Goal: Task Accomplishment & Management: Manage account settings

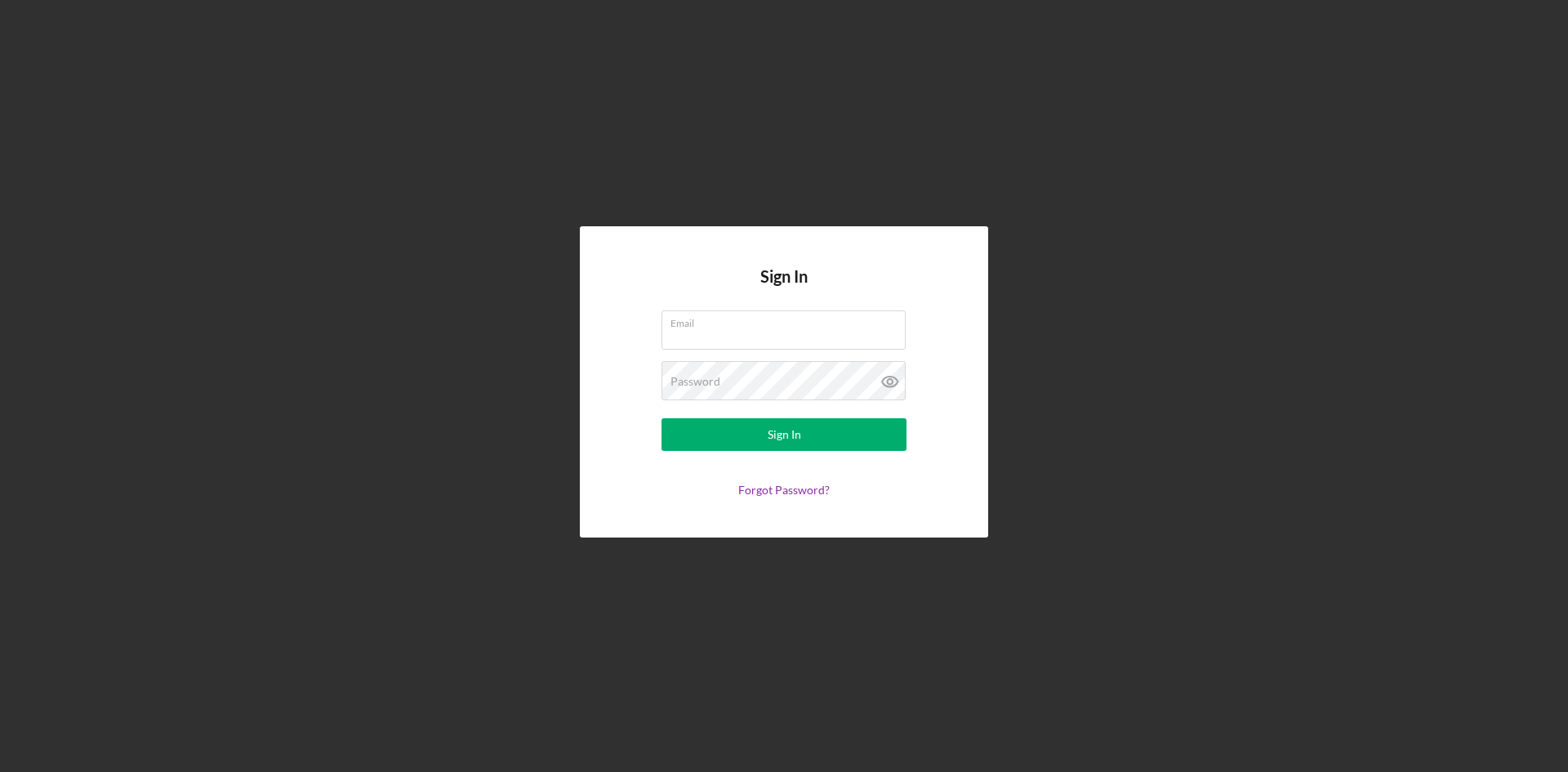
type input "[PERSON_NAME][EMAIL_ADDRESS][DOMAIN_NAME]"
click at [786, 459] on form "Email [PERSON_NAME][EMAIL_ADDRESS][DOMAIN_NAME] Password Sign In Forgot Passwor…" at bounding box center [784, 404] width 327 height 186
click at [789, 422] on div "Sign In" at bounding box center [784, 434] width 33 height 32
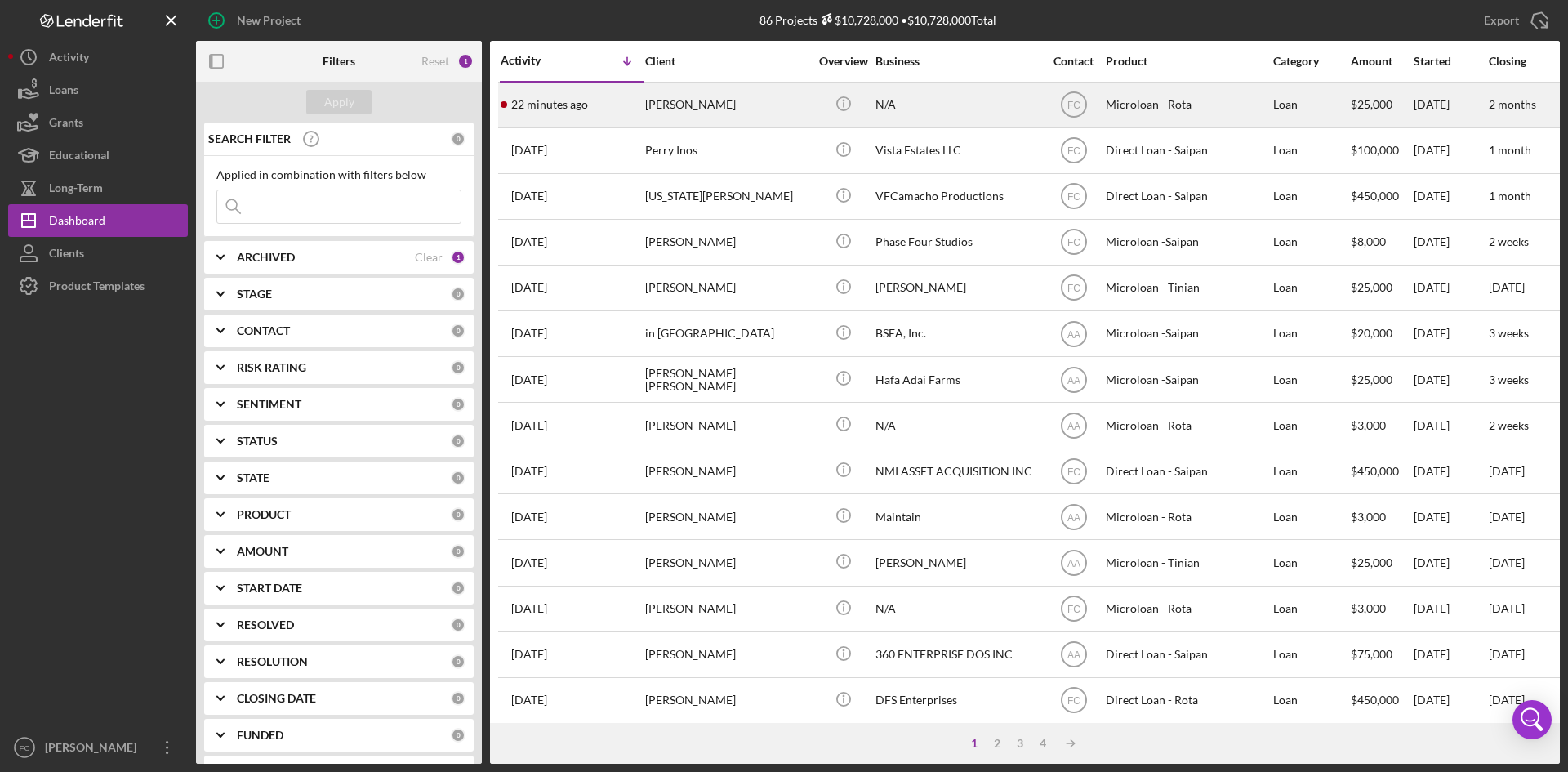
click at [659, 98] on div "[PERSON_NAME]" at bounding box center [726, 104] width 163 height 43
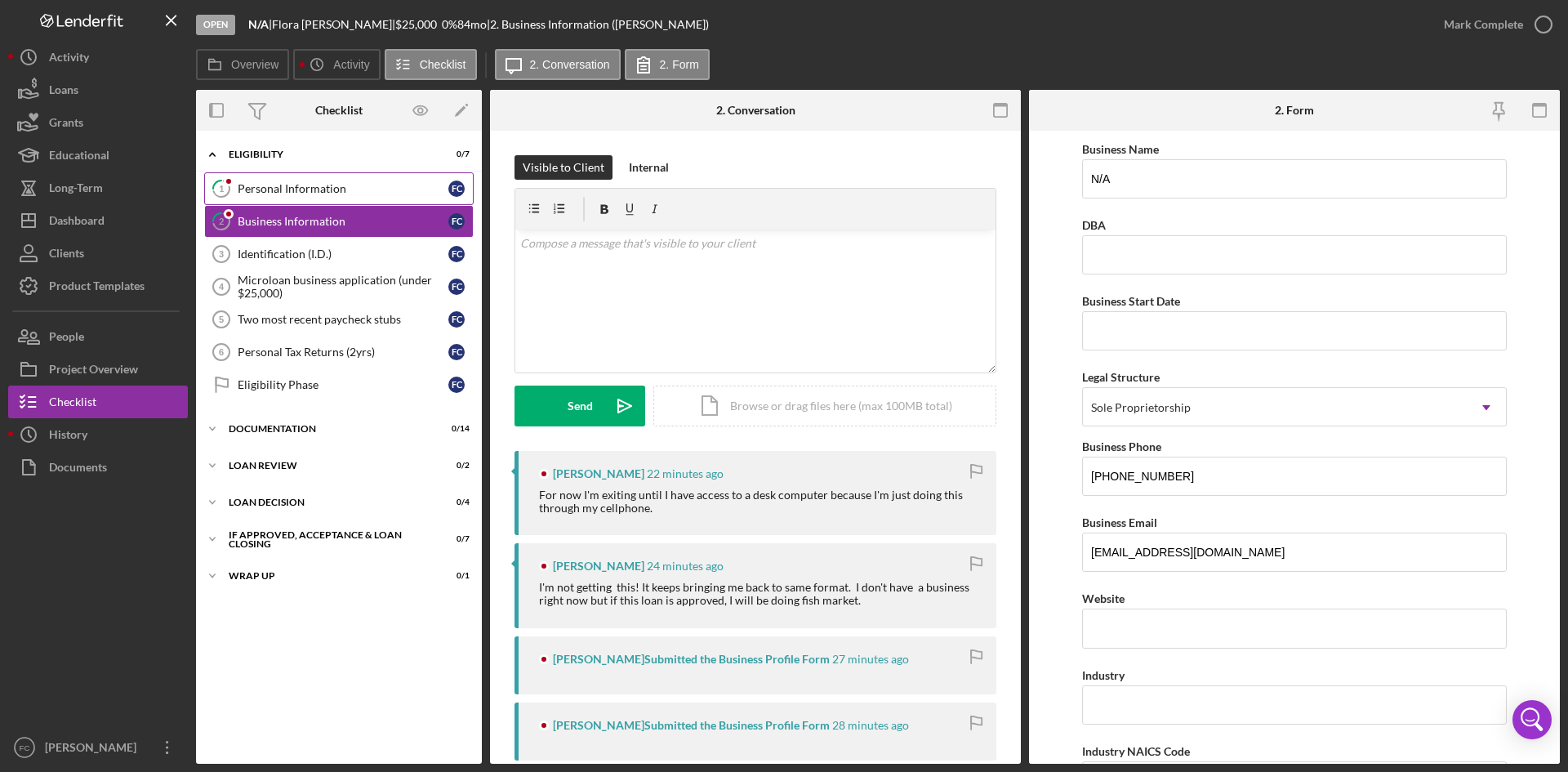
click at [277, 191] on div "Personal Information" at bounding box center [343, 189] width 211 height 13
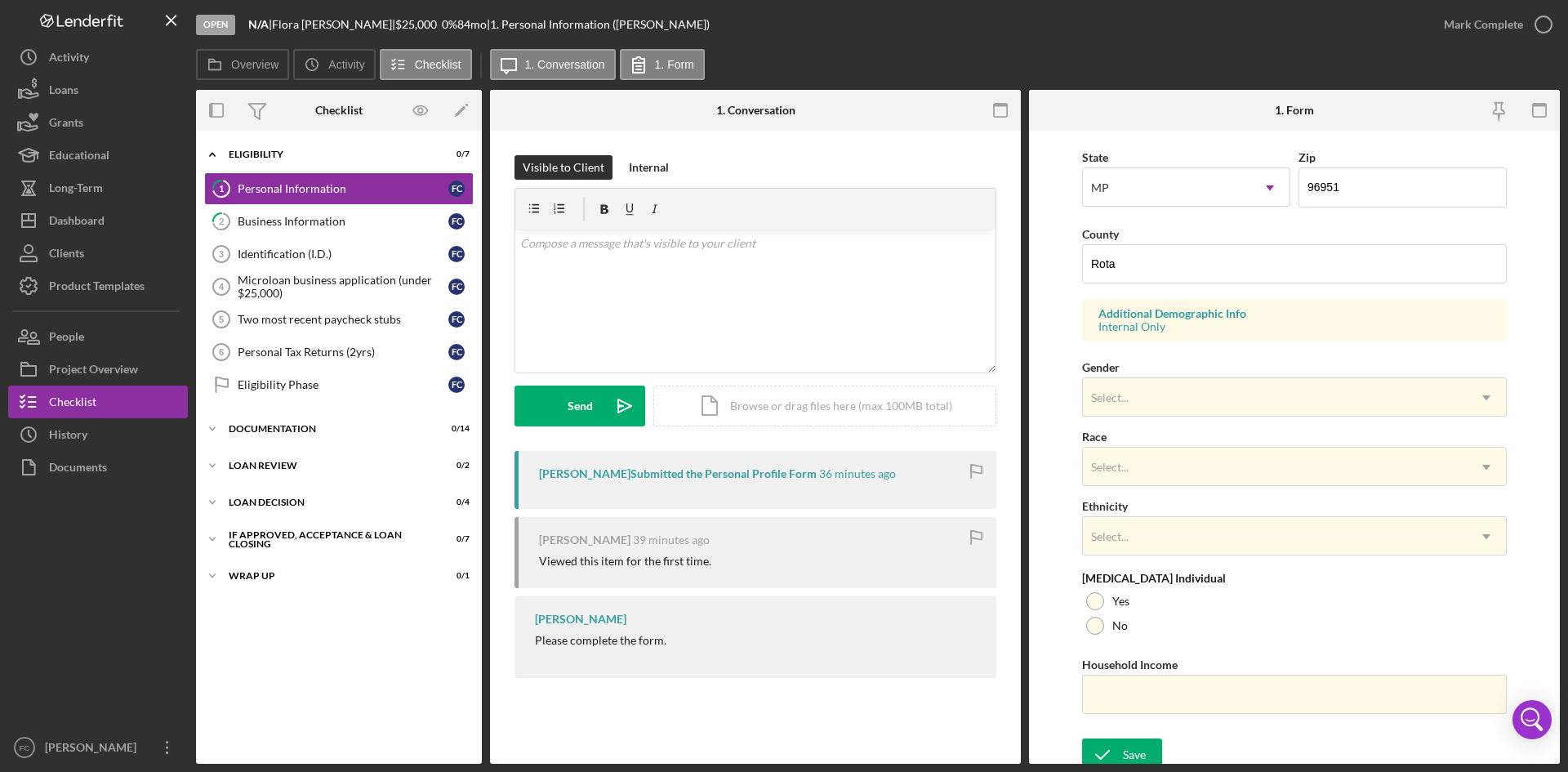
scroll to position [458, 0]
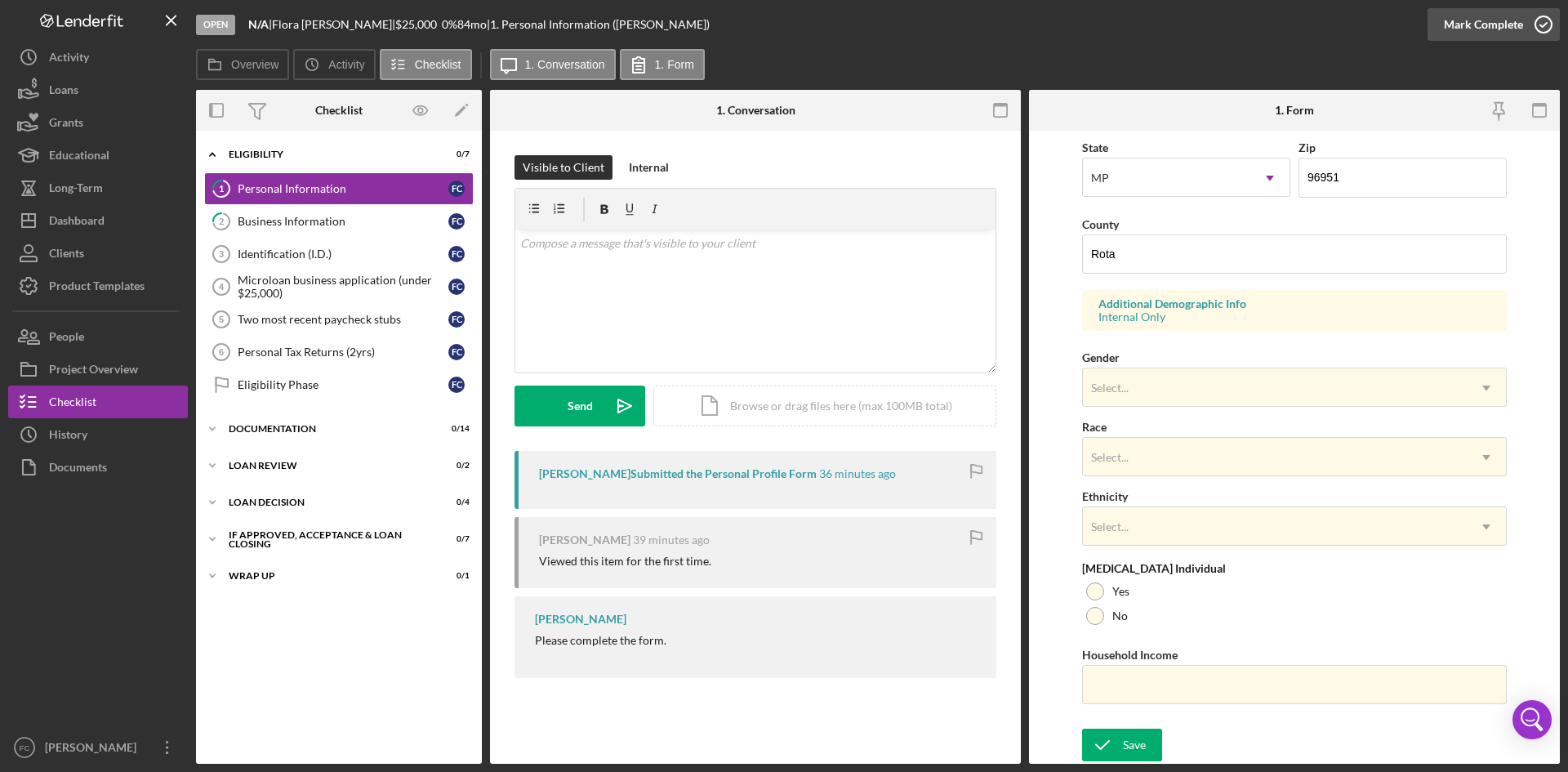
click at [1484, 32] on div "Mark Complete" at bounding box center [1484, 24] width 79 height 32
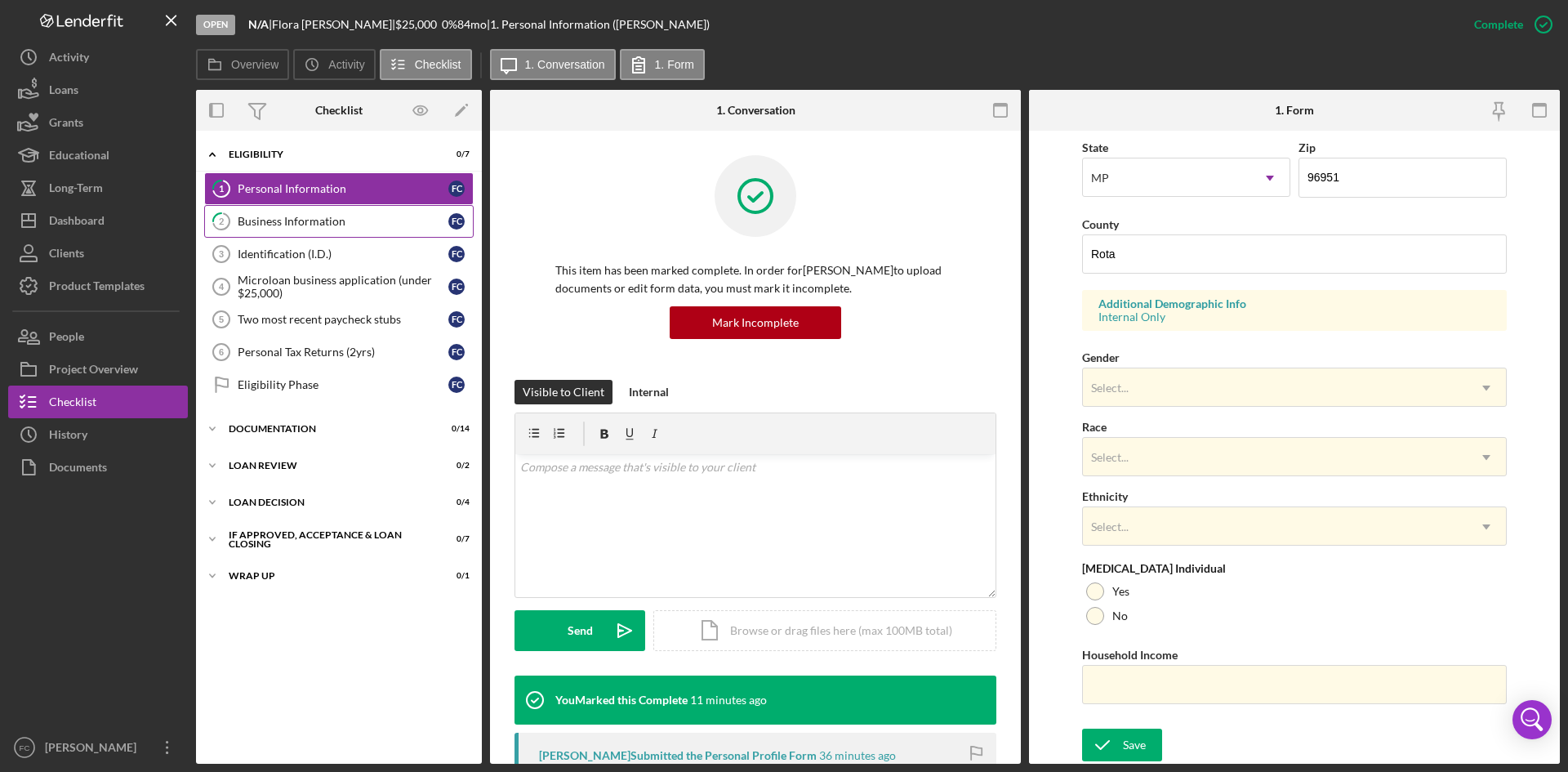
click at [322, 217] on div "Business Information" at bounding box center [343, 221] width 211 height 13
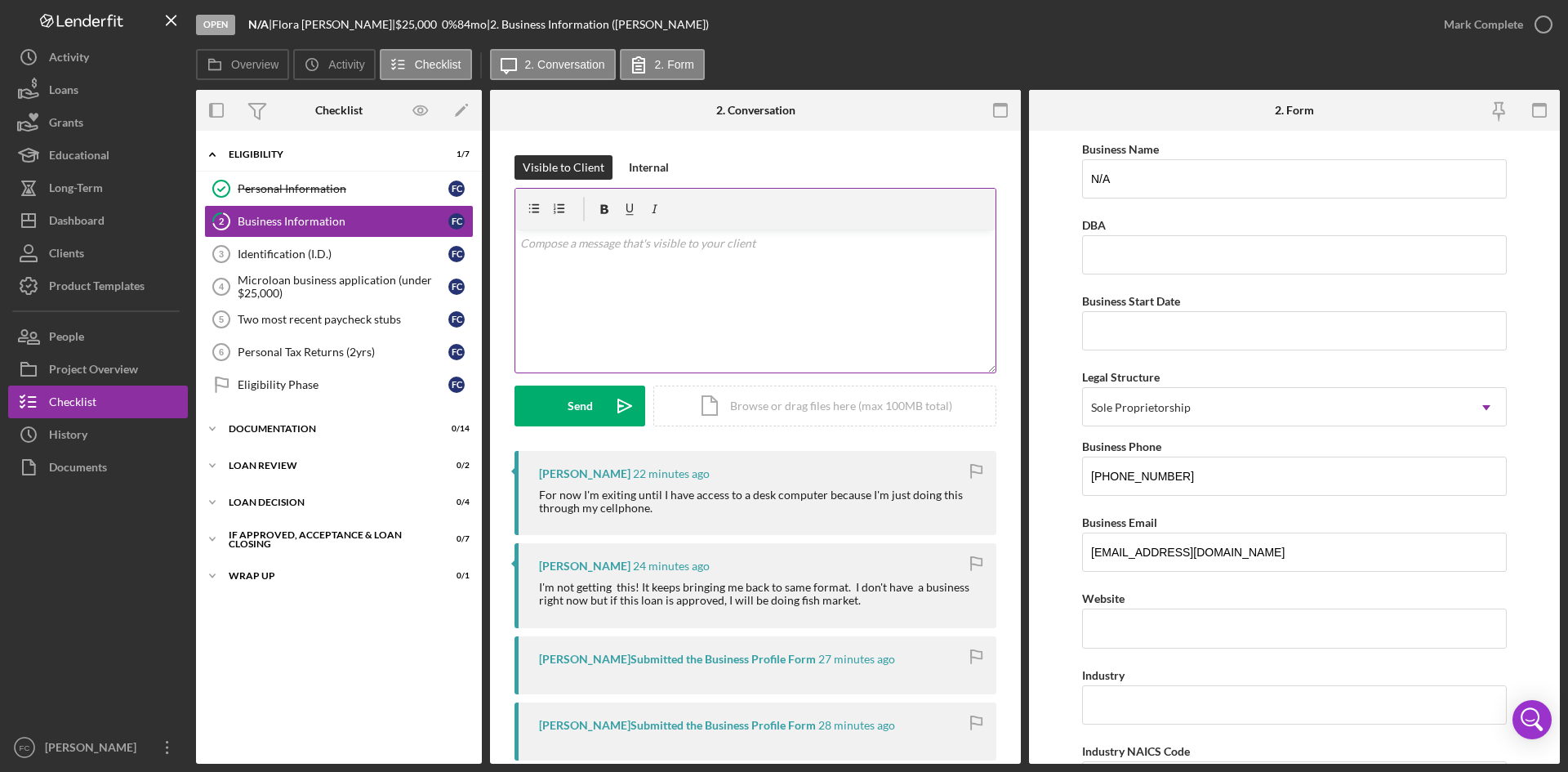
click at [734, 270] on div "v Color teal Color pink Remove color Add row above Add row below Add column bef…" at bounding box center [755, 300] width 480 height 143
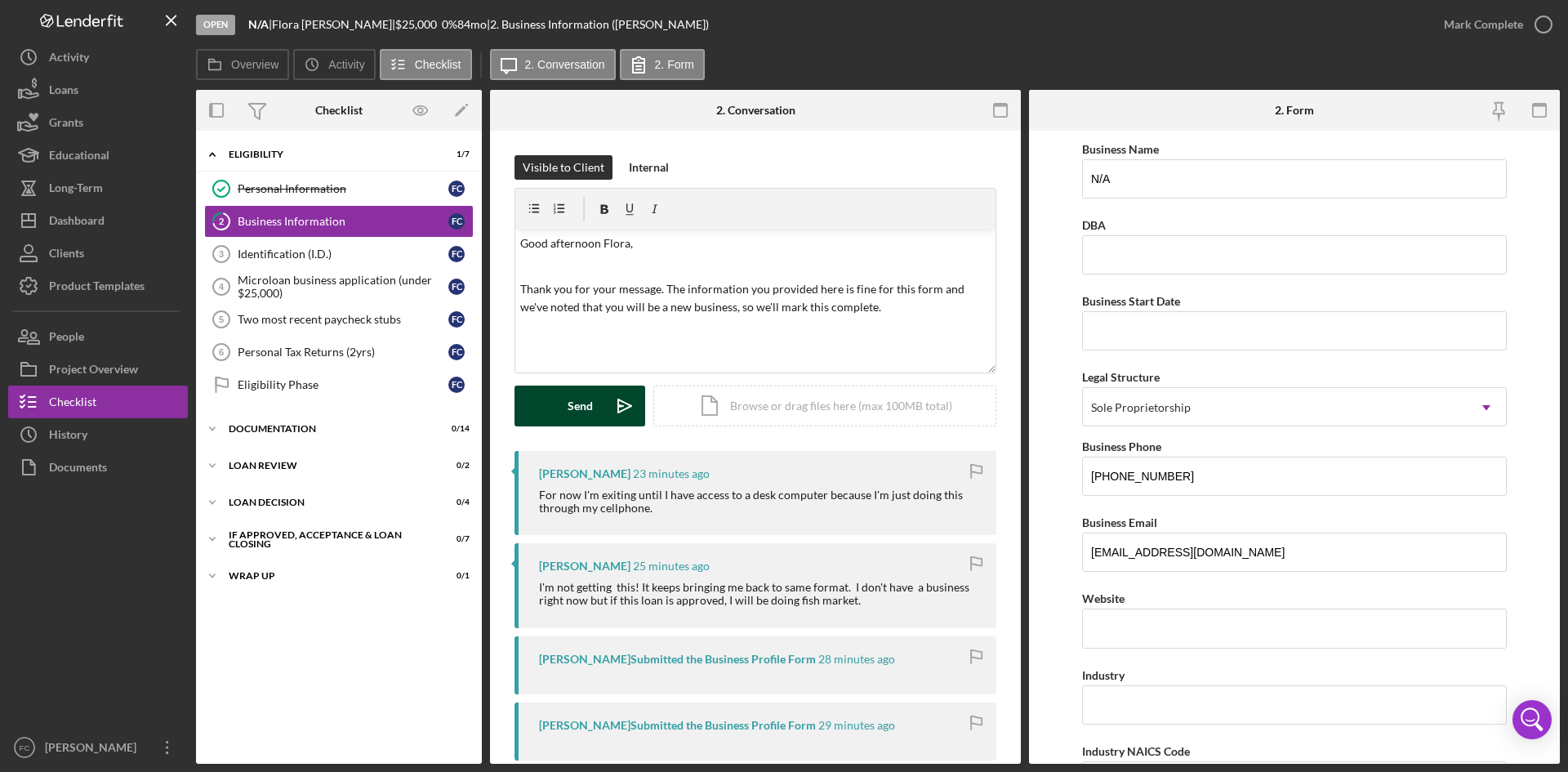
click at [576, 416] on div "Send" at bounding box center [579, 406] width 25 height 41
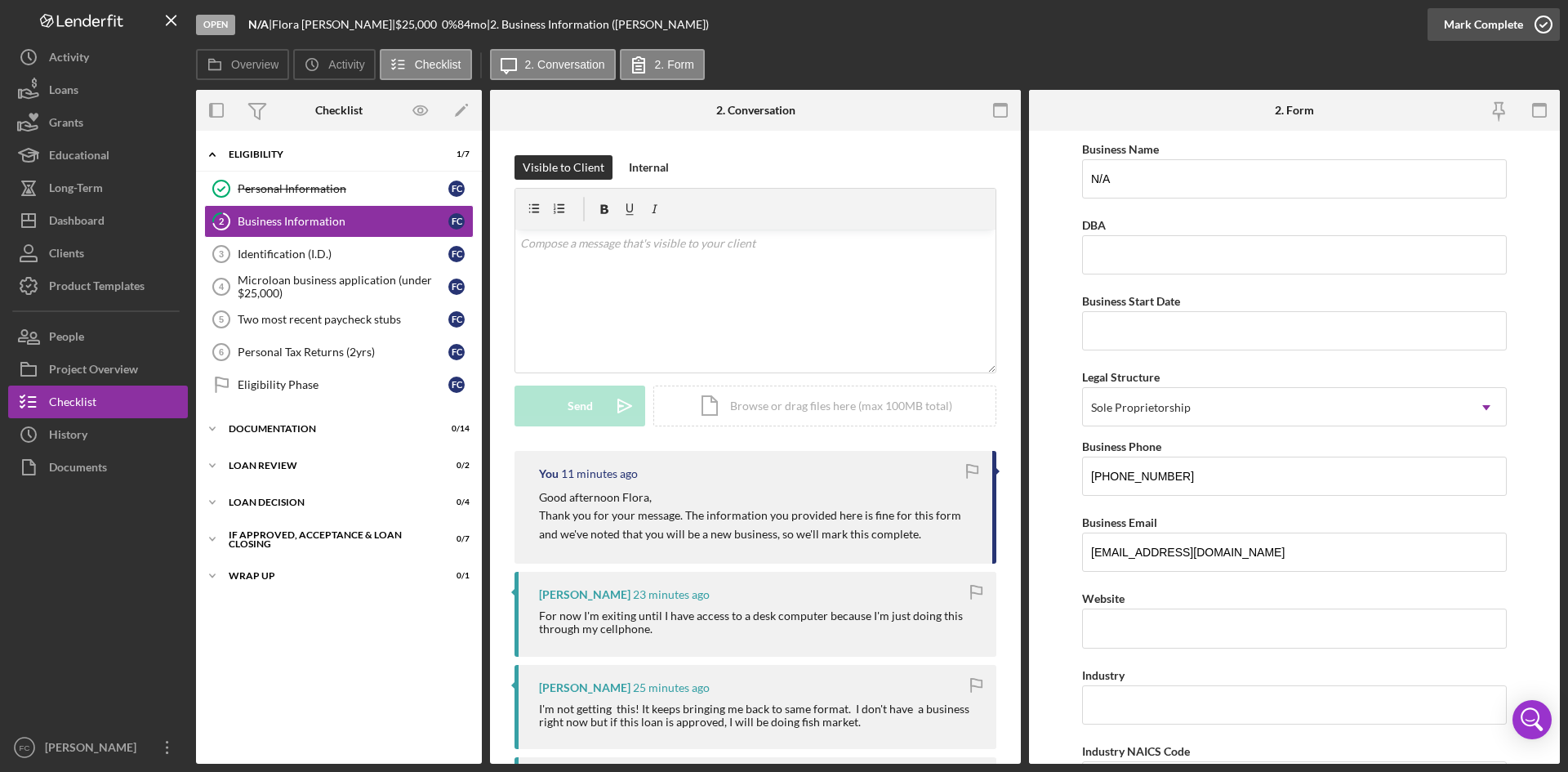
click at [1500, 30] on div "Mark Complete" at bounding box center [1484, 24] width 79 height 32
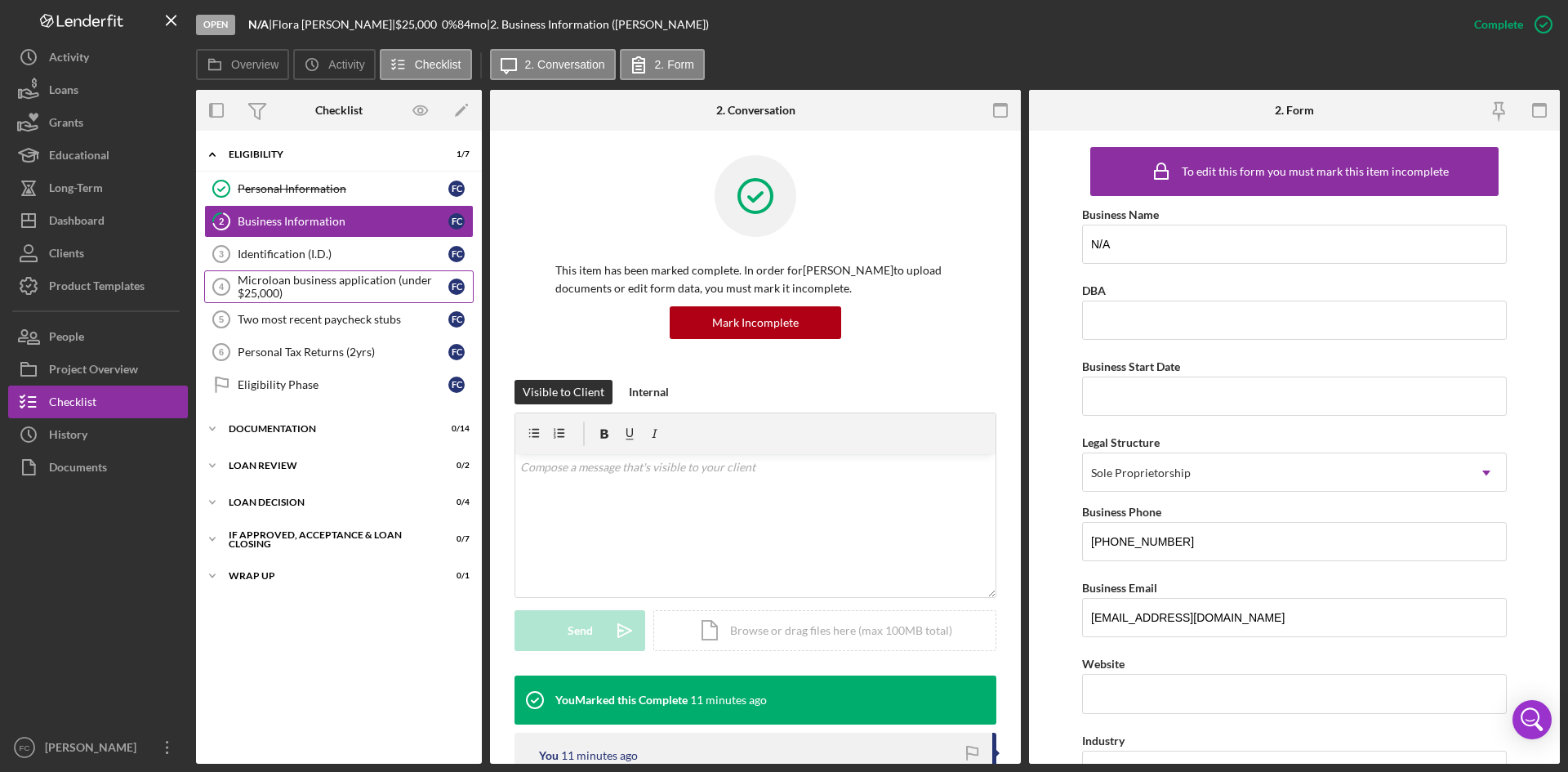
drag, startPoint x: 369, startPoint y: 259, endPoint x: 410, endPoint y: 271, distance: 42.7
click at [367, 259] on div "Identification (I.D.)" at bounding box center [343, 254] width 211 height 13
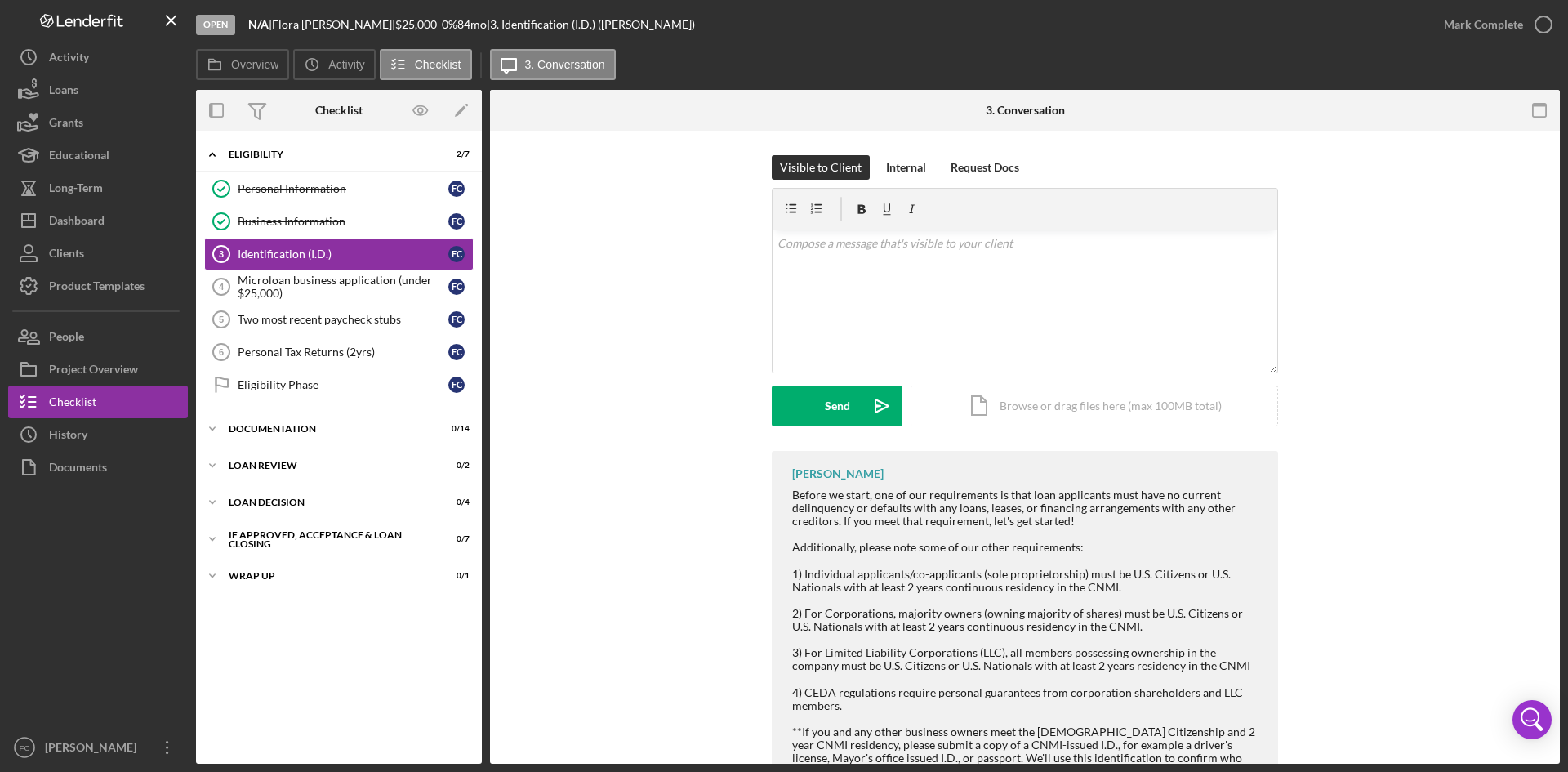
click at [1467, 392] on div "Visible to Client Internal Request Docs v Color teal Color pink Remove color Ad…" at bounding box center [1025, 302] width 1021 height 296
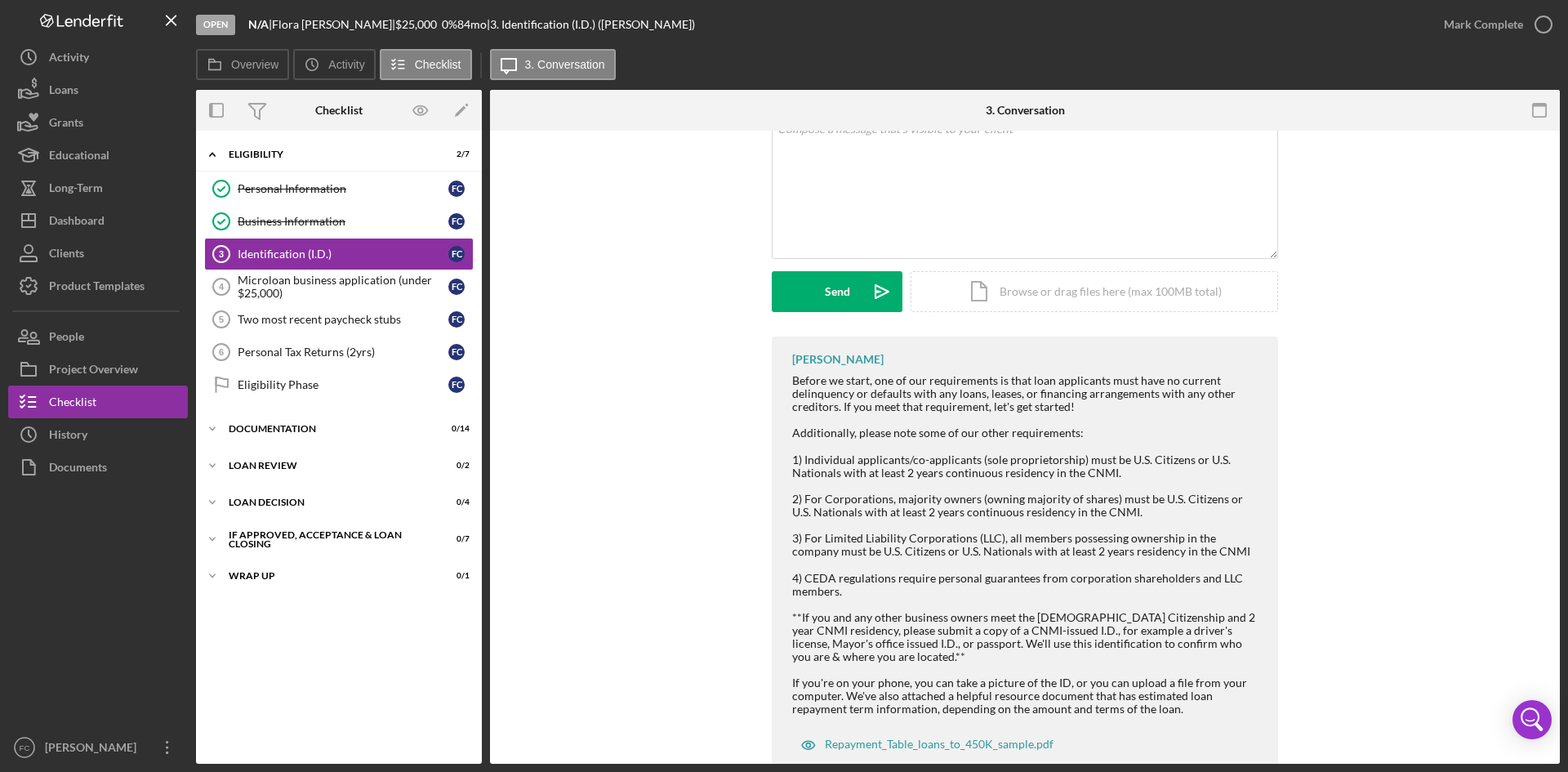
scroll to position [147, 0]
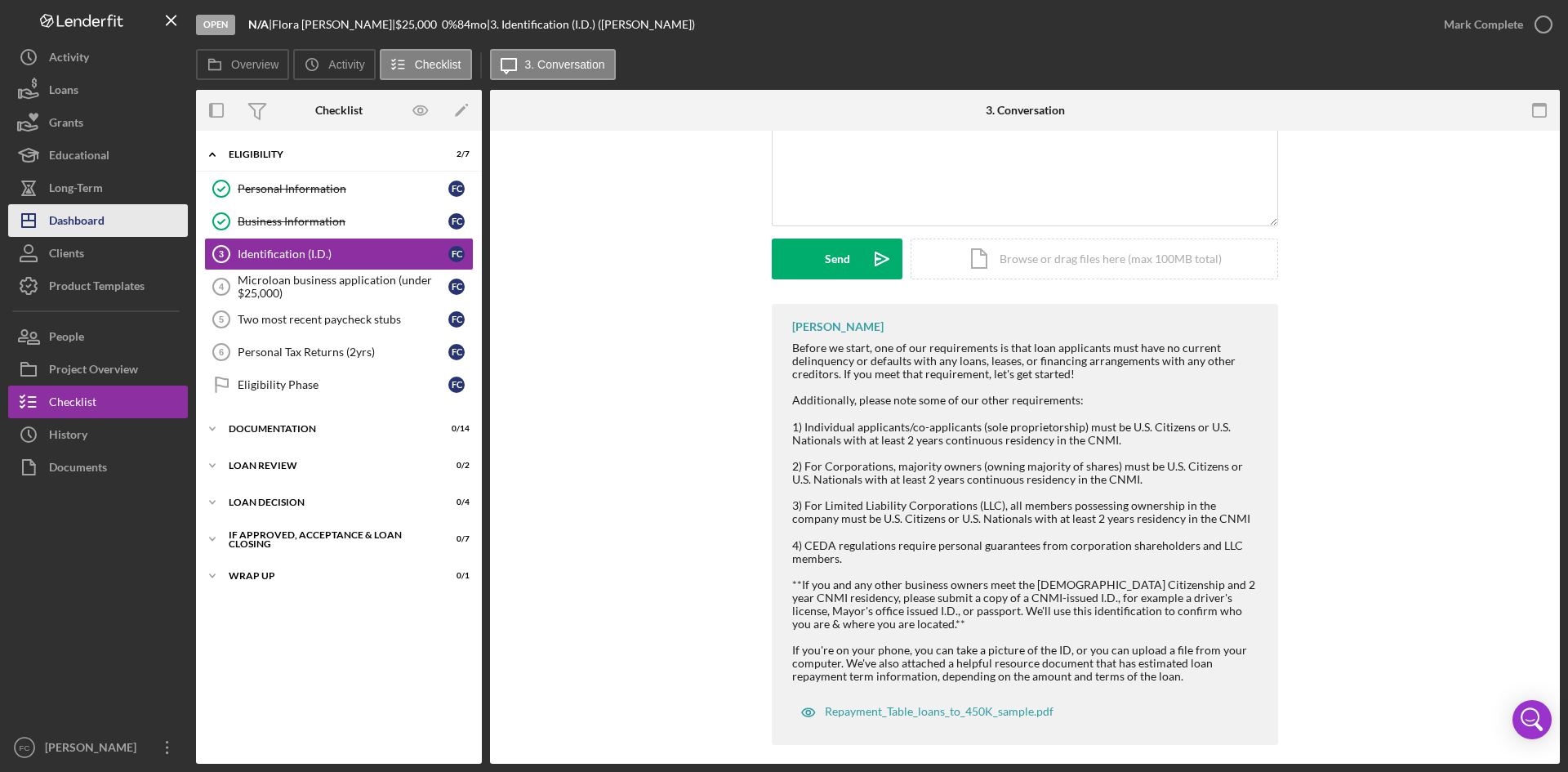
click at [103, 227] on div "Dashboard" at bounding box center [76, 223] width 55 height 37
